Goal: Task Accomplishment & Management: Complete application form

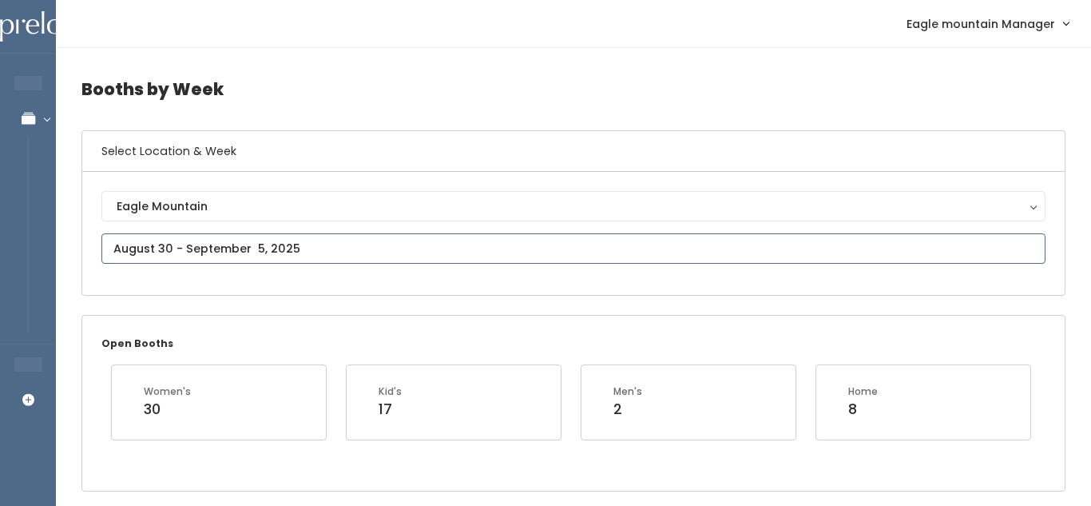
click at [315, 246] on input "text" at bounding box center [573, 248] width 944 height 30
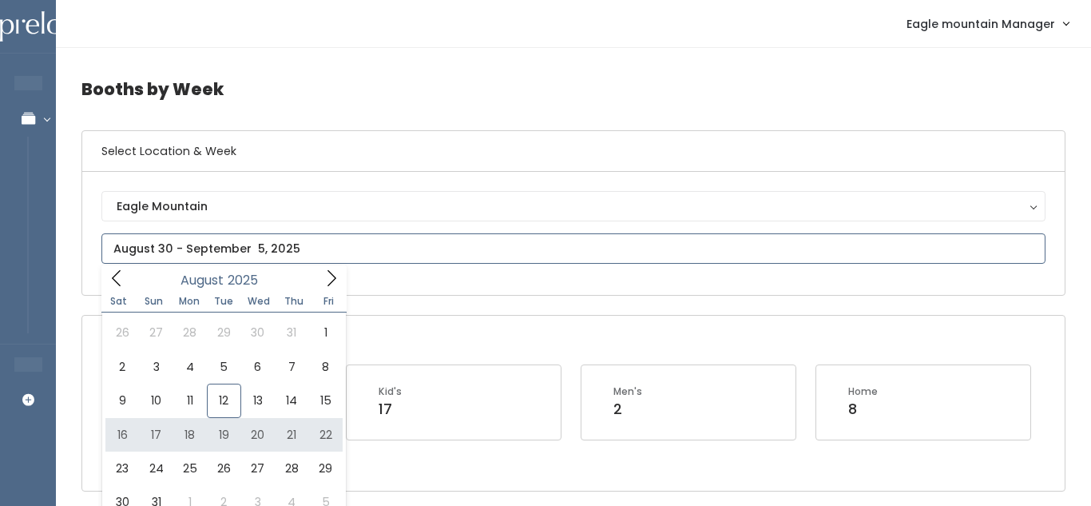
type input "[DATE] to [DATE]"
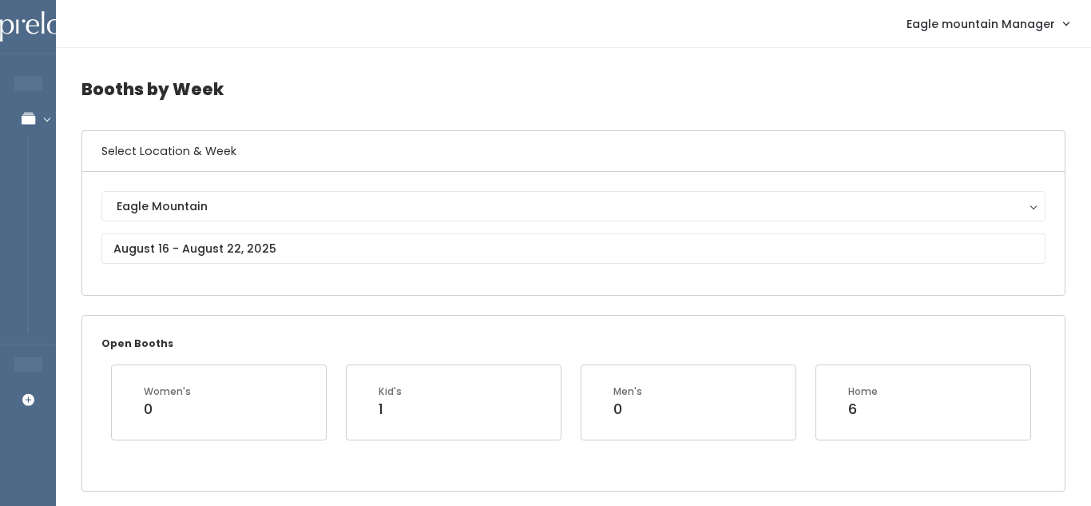
click at [262, 228] on div "Eagle Mountain Eagle Mountain" at bounding box center [573, 233] width 944 height 85
click at [260, 237] on input "text" at bounding box center [573, 248] width 944 height 30
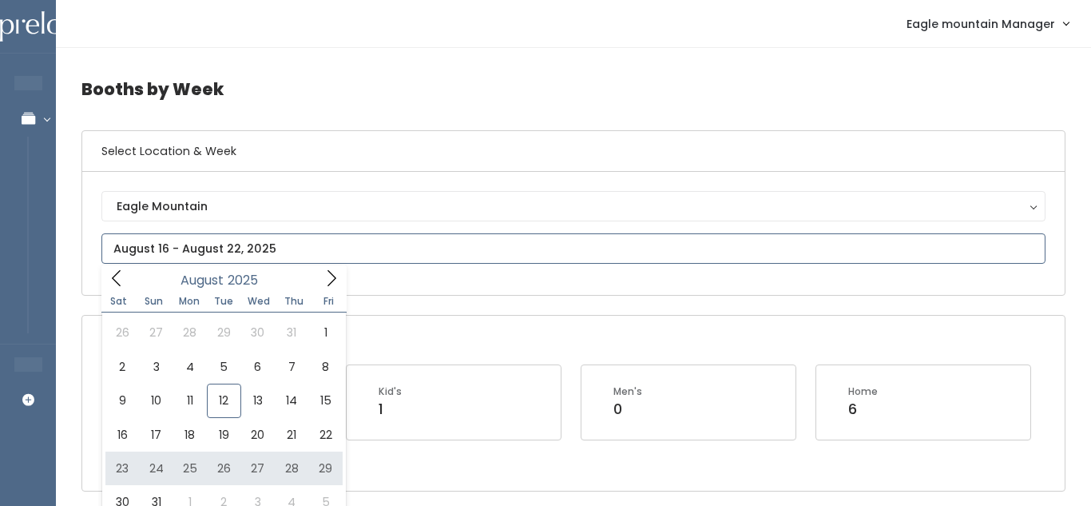
type input "August 23 to August 29"
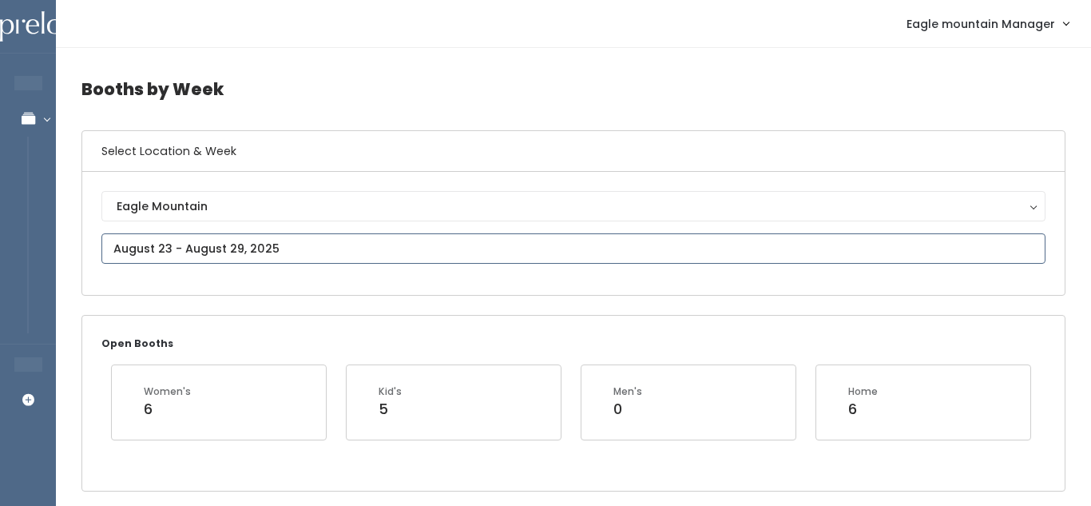
click at [235, 248] on input "text" at bounding box center [573, 248] width 944 height 30
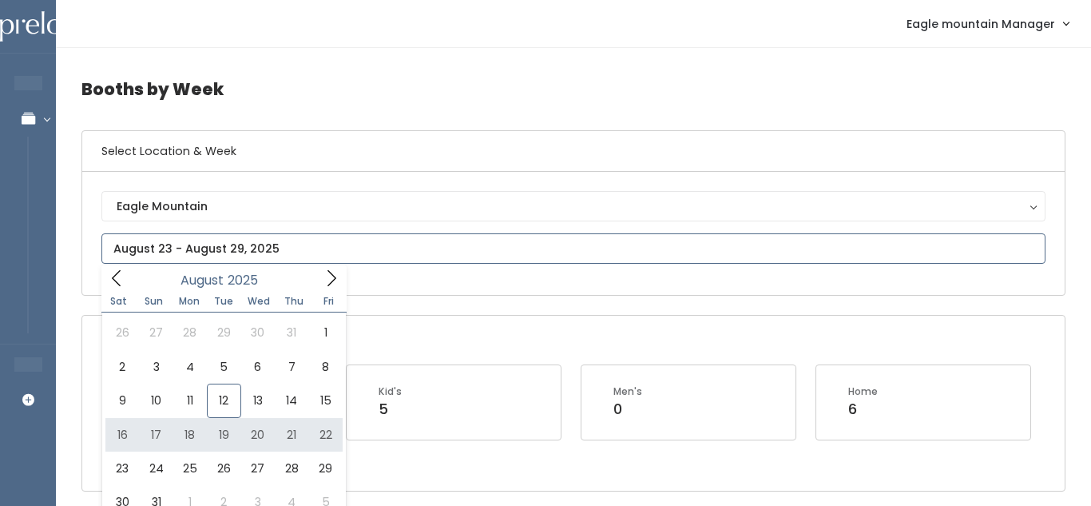
type input "August 16 to August 22"
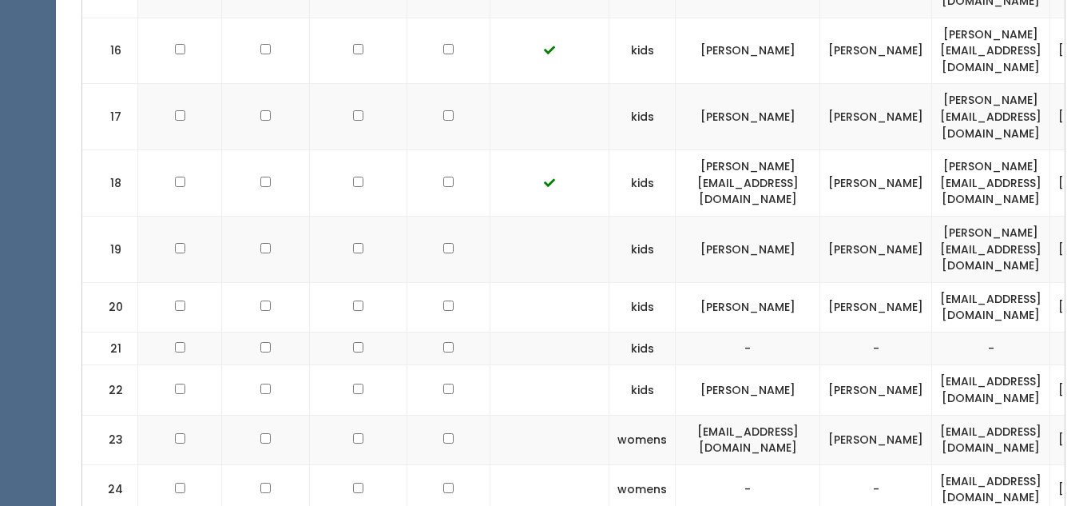
scroll to position [1618, 0]
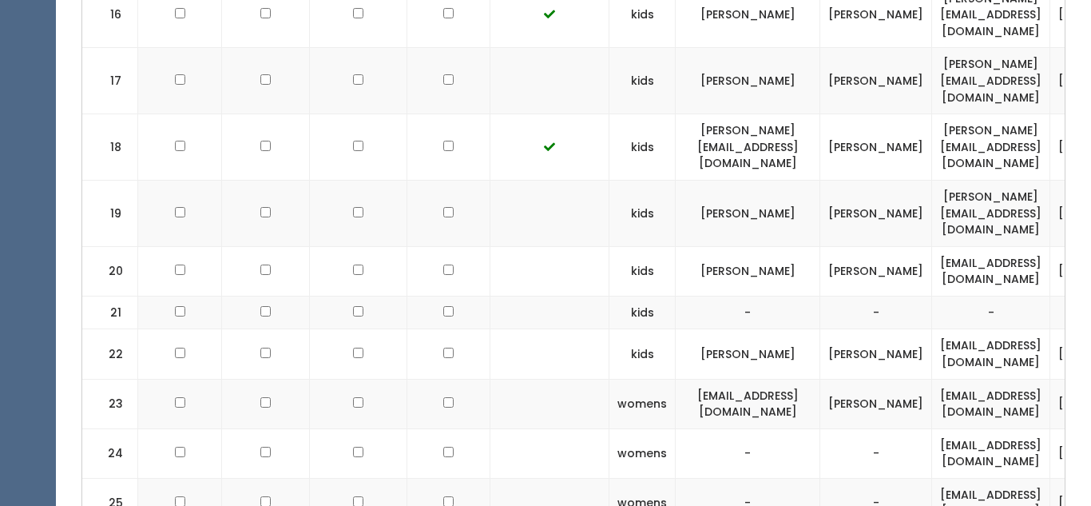
checkbox input "false"
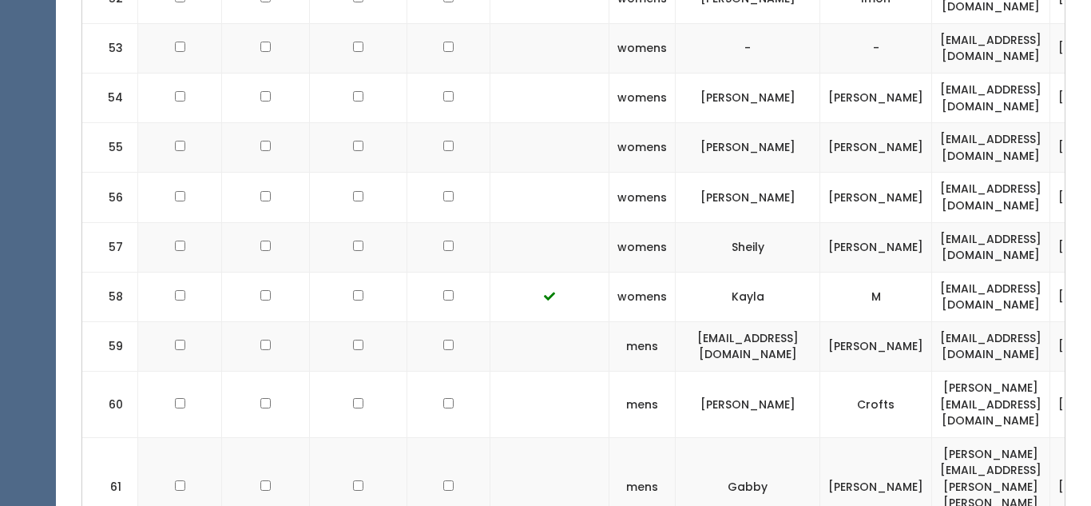
scroll to position [3632, 0]
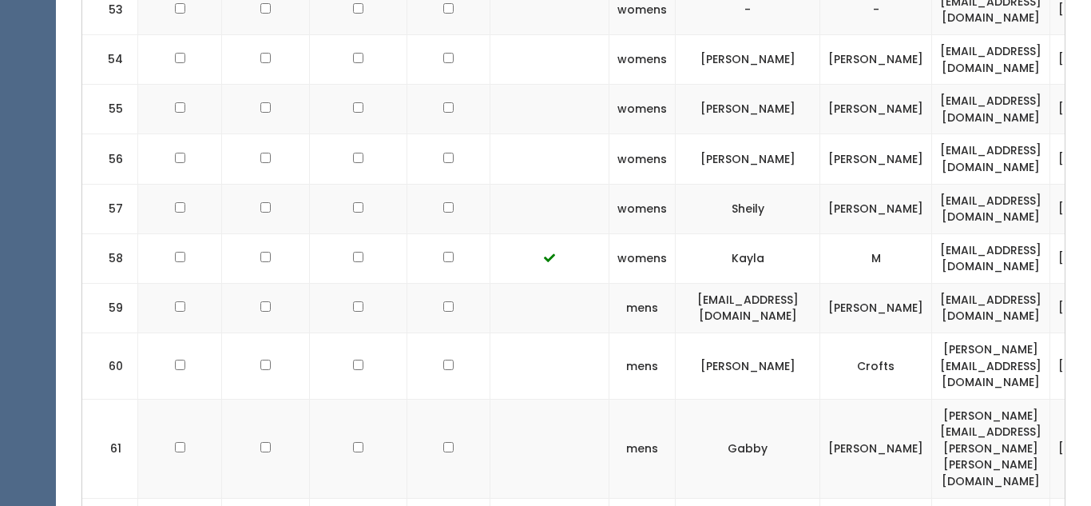
checkbox input "false"
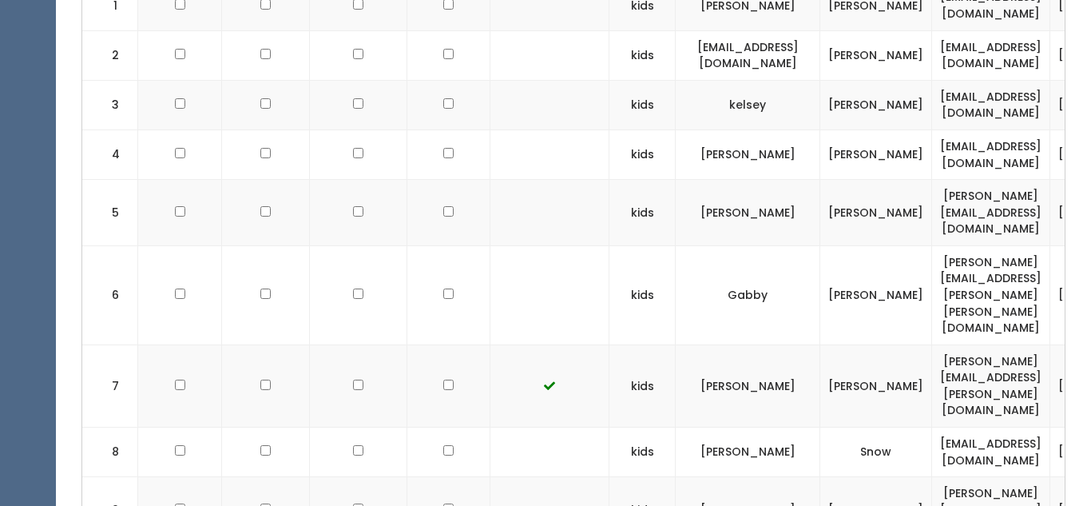
scroll to position [0, 0]
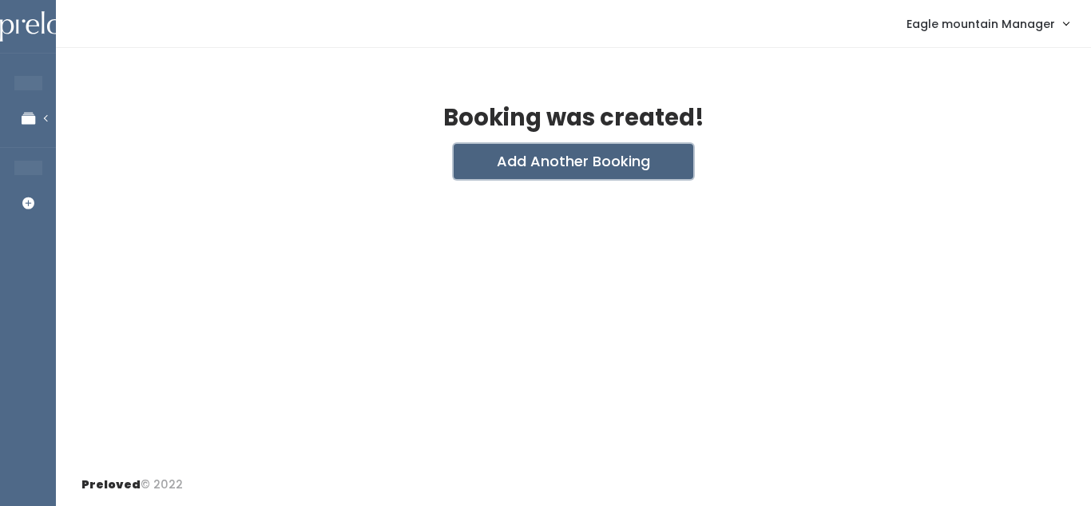
click at [538, 170] on button "Add Another Booking" at bounding box center [574, 161] width 240 height 35
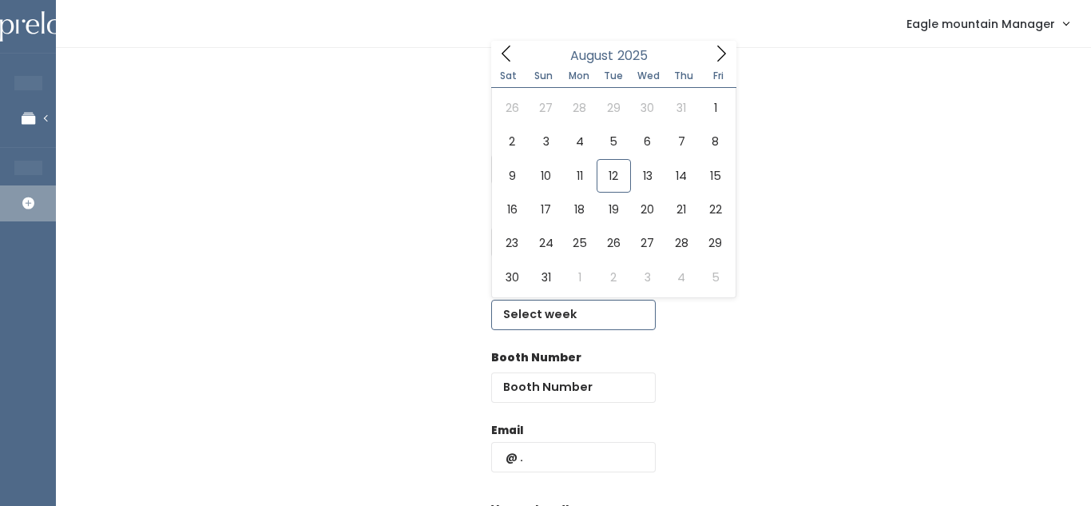
click at [543, 326] on input "text" at bounding box center [573, 315] width 165 height 30
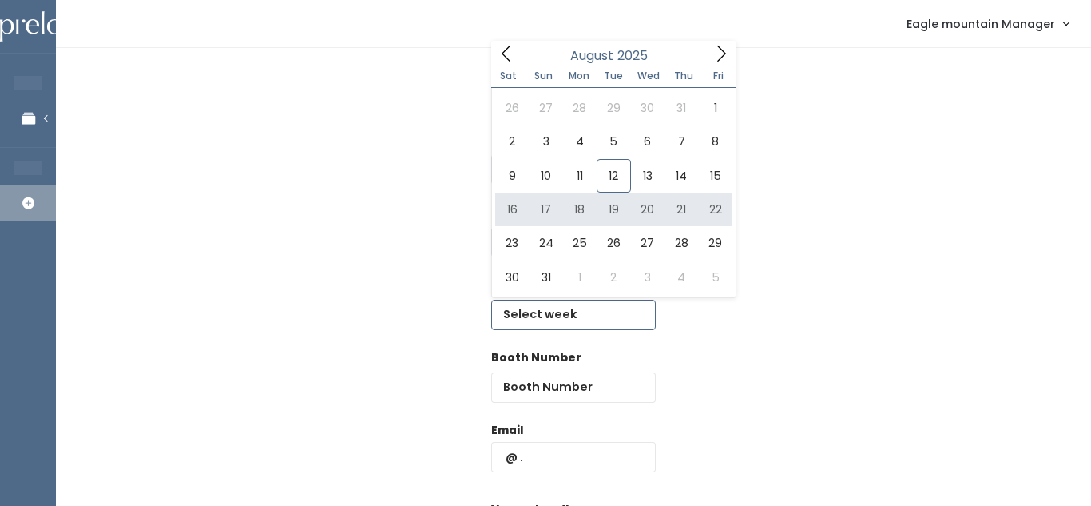
type input "[DATE] to [DATE]"
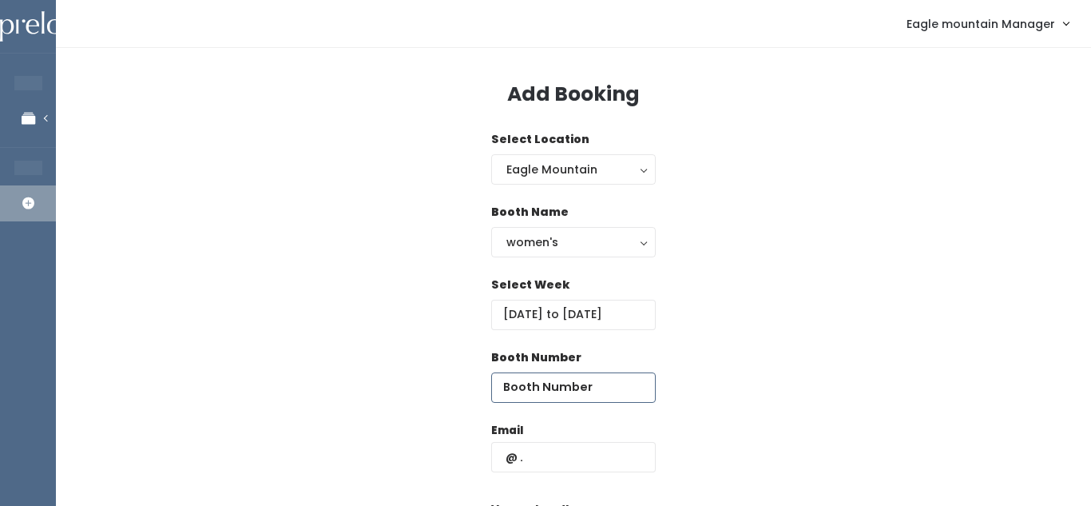
click at [533, 390] on input "number" at bounding box center [573, 387] width 165 height 30
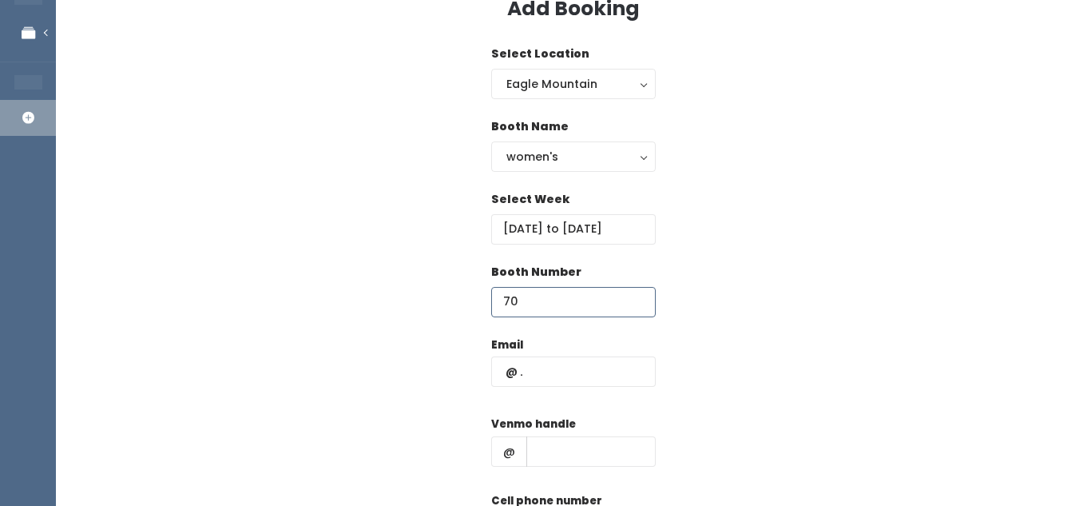
scroll to position [145, 0]
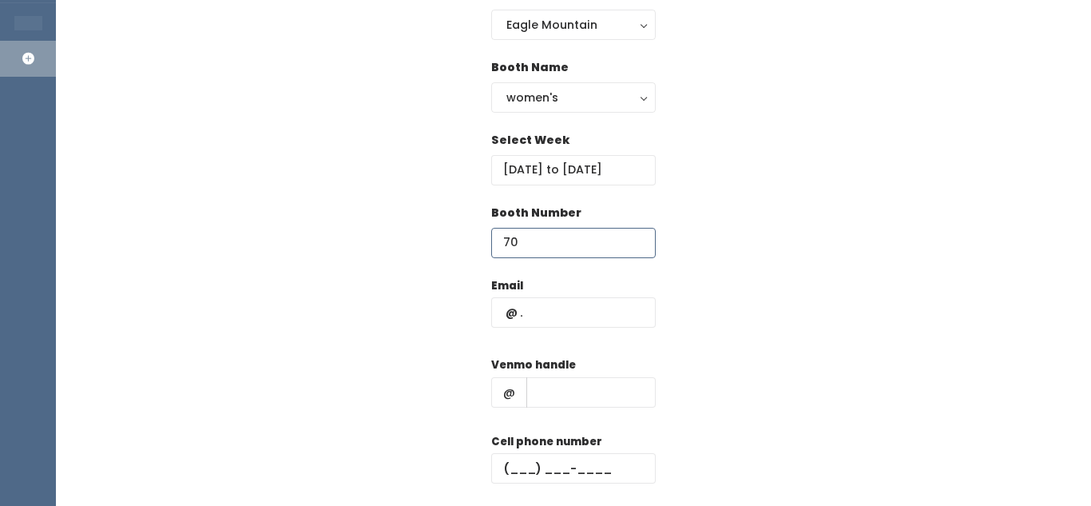
type input "70"
click at [546, 321] on input "text" at bounding box center [573, 312] width 165 height 30
type input "eaglemountain@preloved.love"
click at [548, 397] on input "text" at bounding box center [590, 392] width 129 height 30
type input "eaglemtn"
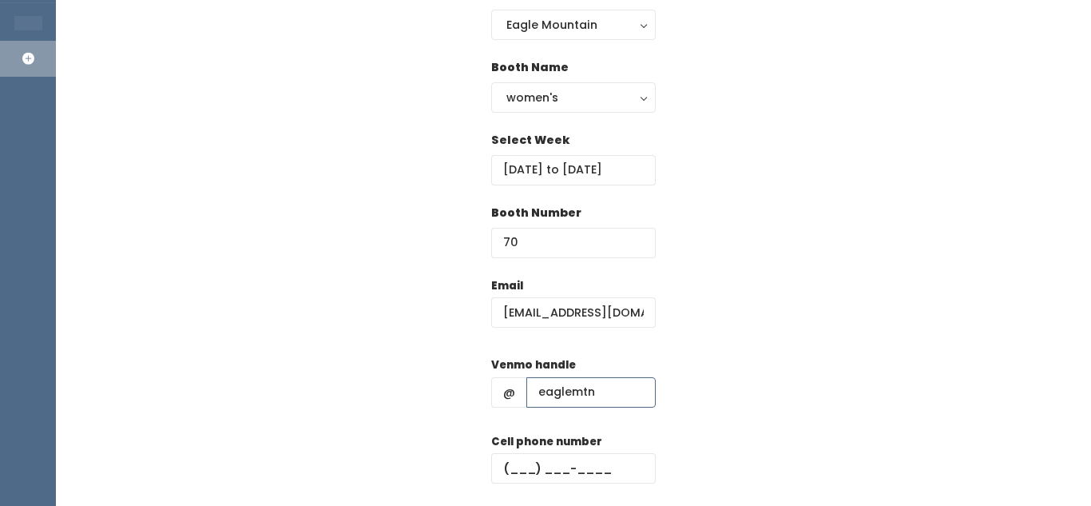
scroll to position [259, 0]
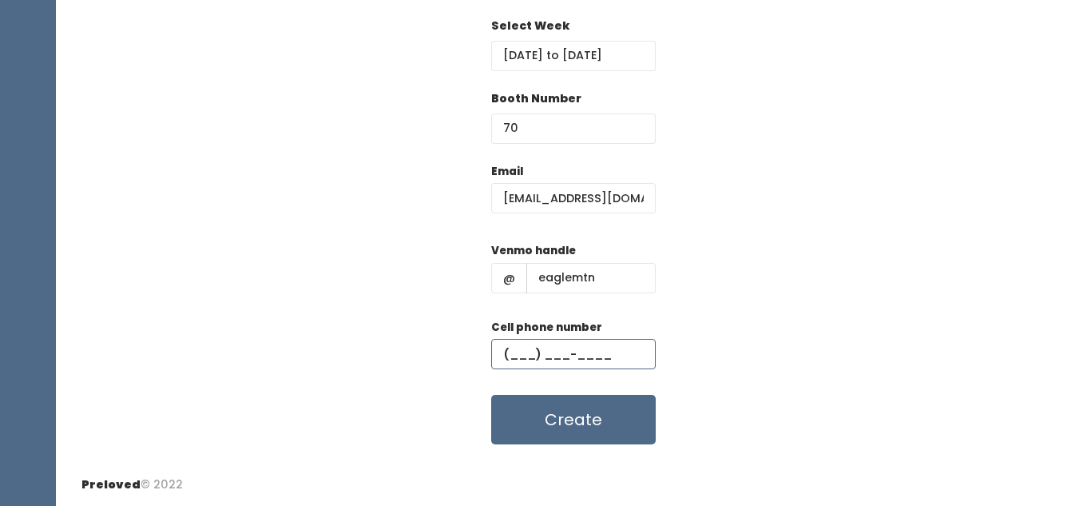
click at [592, 363] on input "text" at bounding box center [573, 354] width 165 height 30
type input "[PHONE_NUMBER]"
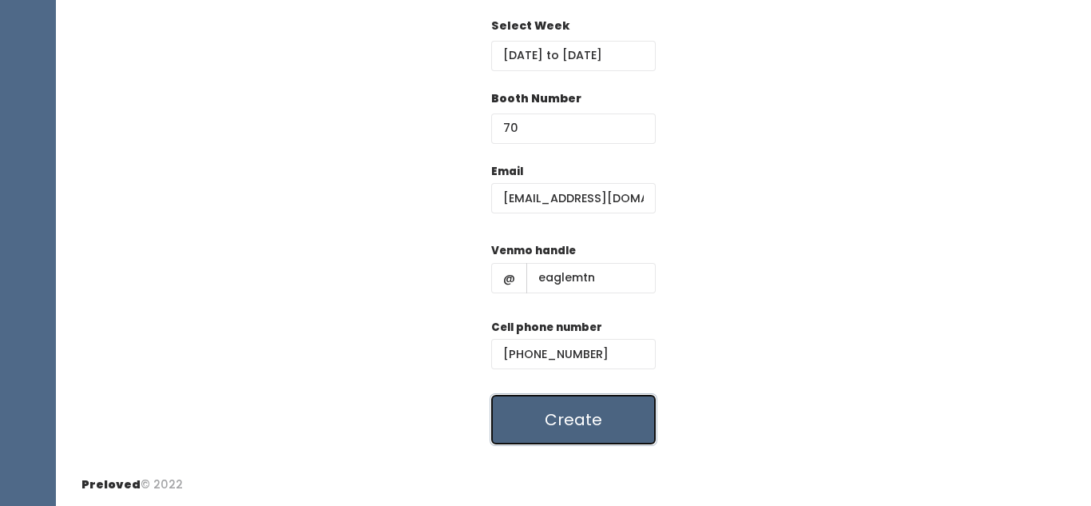
click at [538, 415] on button "Create" at bounding box center [573, 420] width 165 height 50
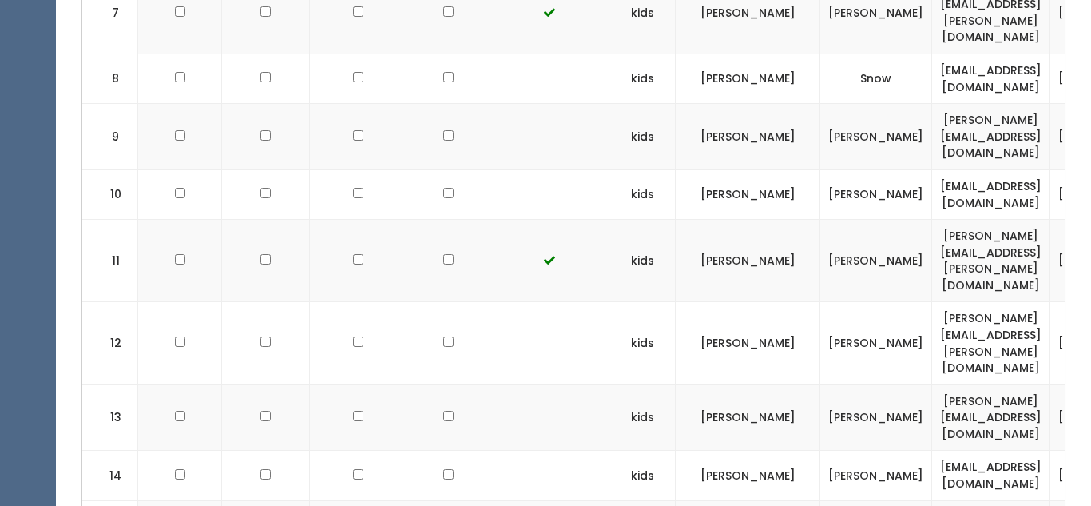
scroll to position [1000, 0]
